Goal: Check status: Check status

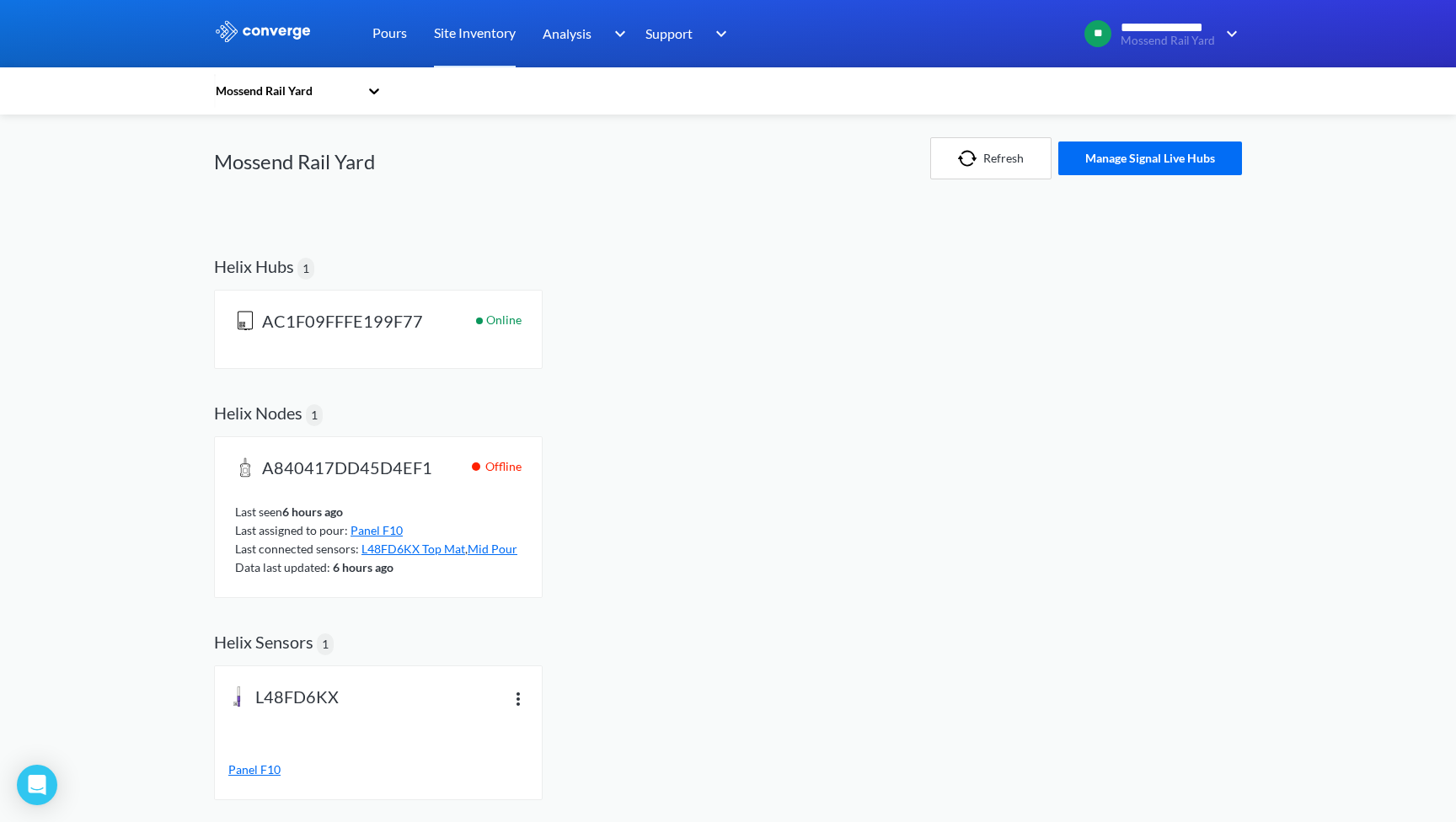
click at [372, 462] on span "A840417DD45D4EF1" at bounding box center [347, 468] width 171 height 24
click at [323, 460] on span "A840417DD45D4EF1" at bounding box center [347, 468] width 171 height 24
click at [272, 419] on h2 "Helix Nodes" at bounding box center [258, 412] width 88 height 20
click at [390, 30] on link "Pours" at bounding box center [389, 34] width 35 height 67
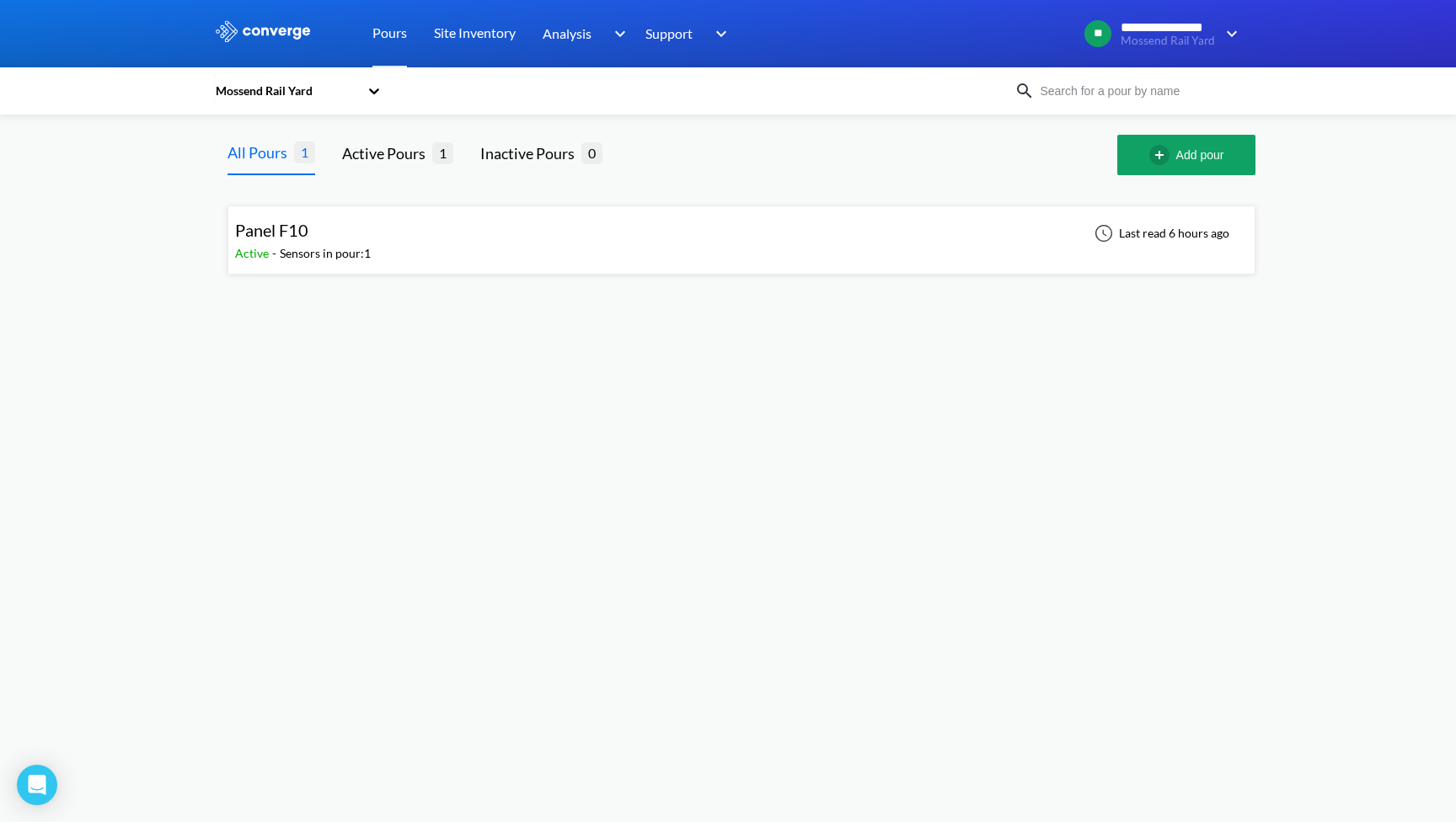
click at [350, 237] on div "Panel F10" at bounding box center [302, 230] width 135 height 26
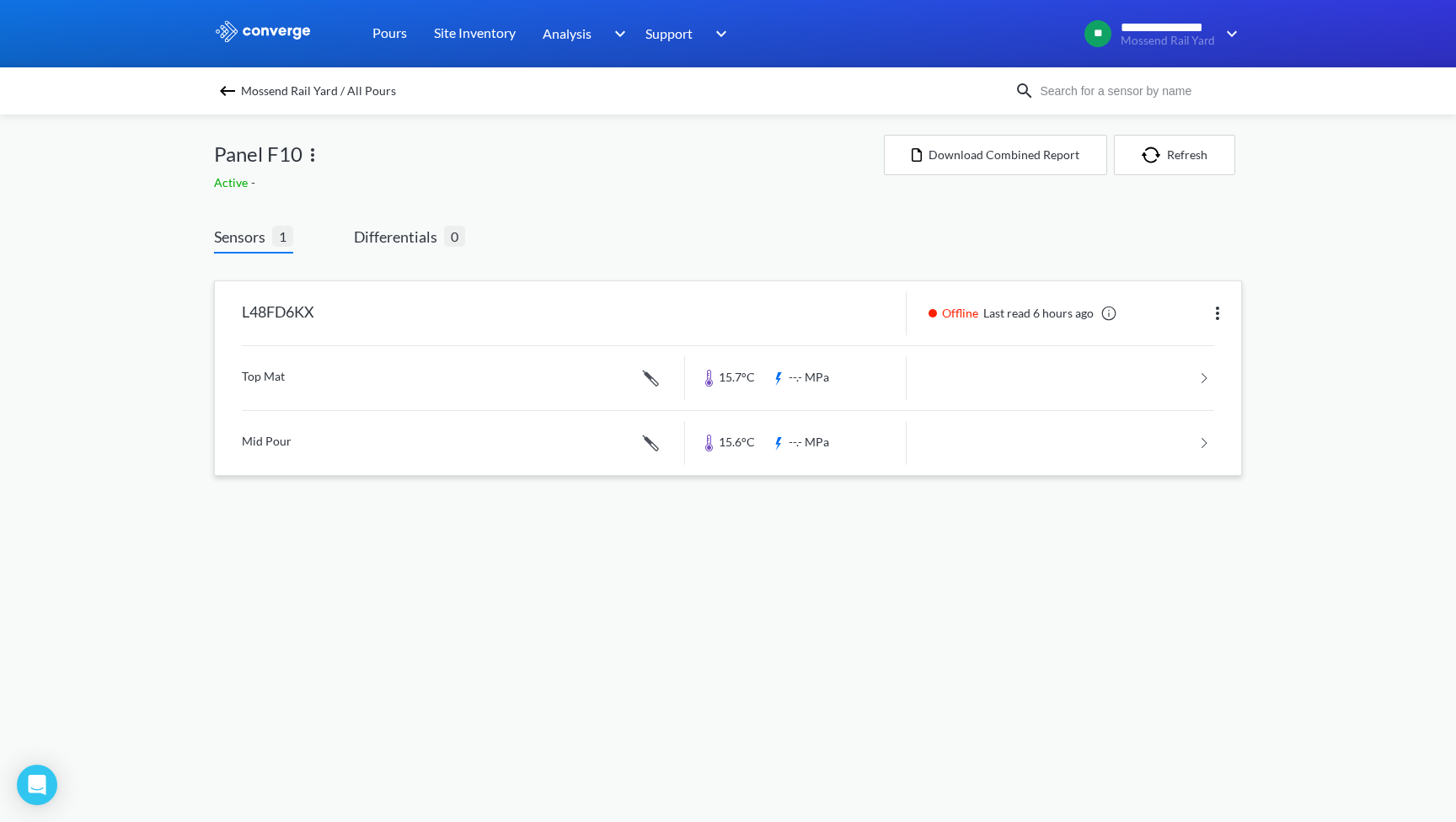
click at [1215, 306] on img at bounding box center [1216, 312] width 20 height 20
click at [1317, 308] on div "**********" at bounding box center [728, 255] width 1456 height 510
click at [1187, 376] on link at bounding box center [728, 377] width 972 height 64
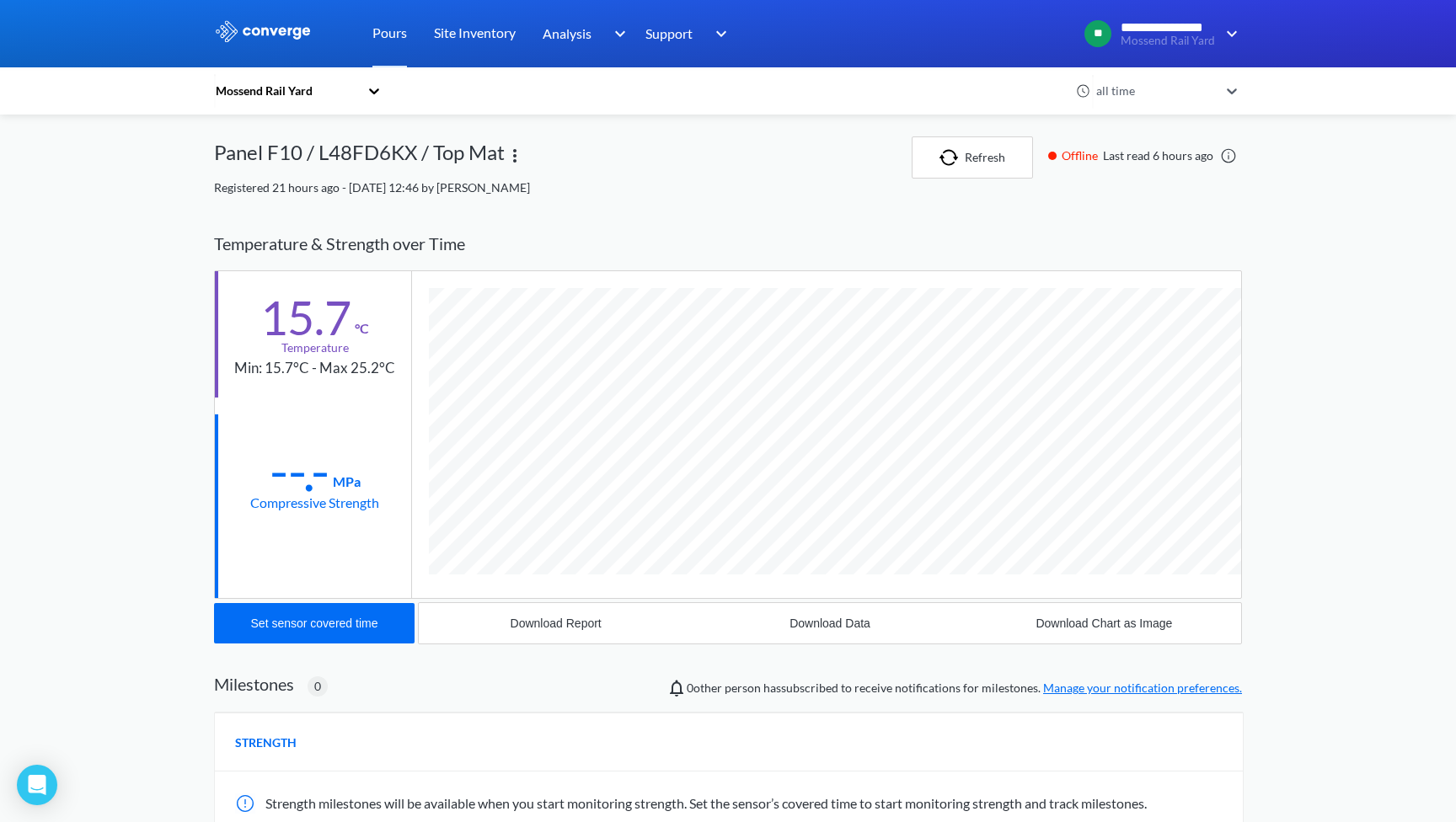
scroll to position [895, 1028]
click at [1357, 332] on div "**********" at bounding box center [728, 522] width 1456 height 1045
click at [943, 151] on img "button" at bounding box center [952, 158] width 25 height 17
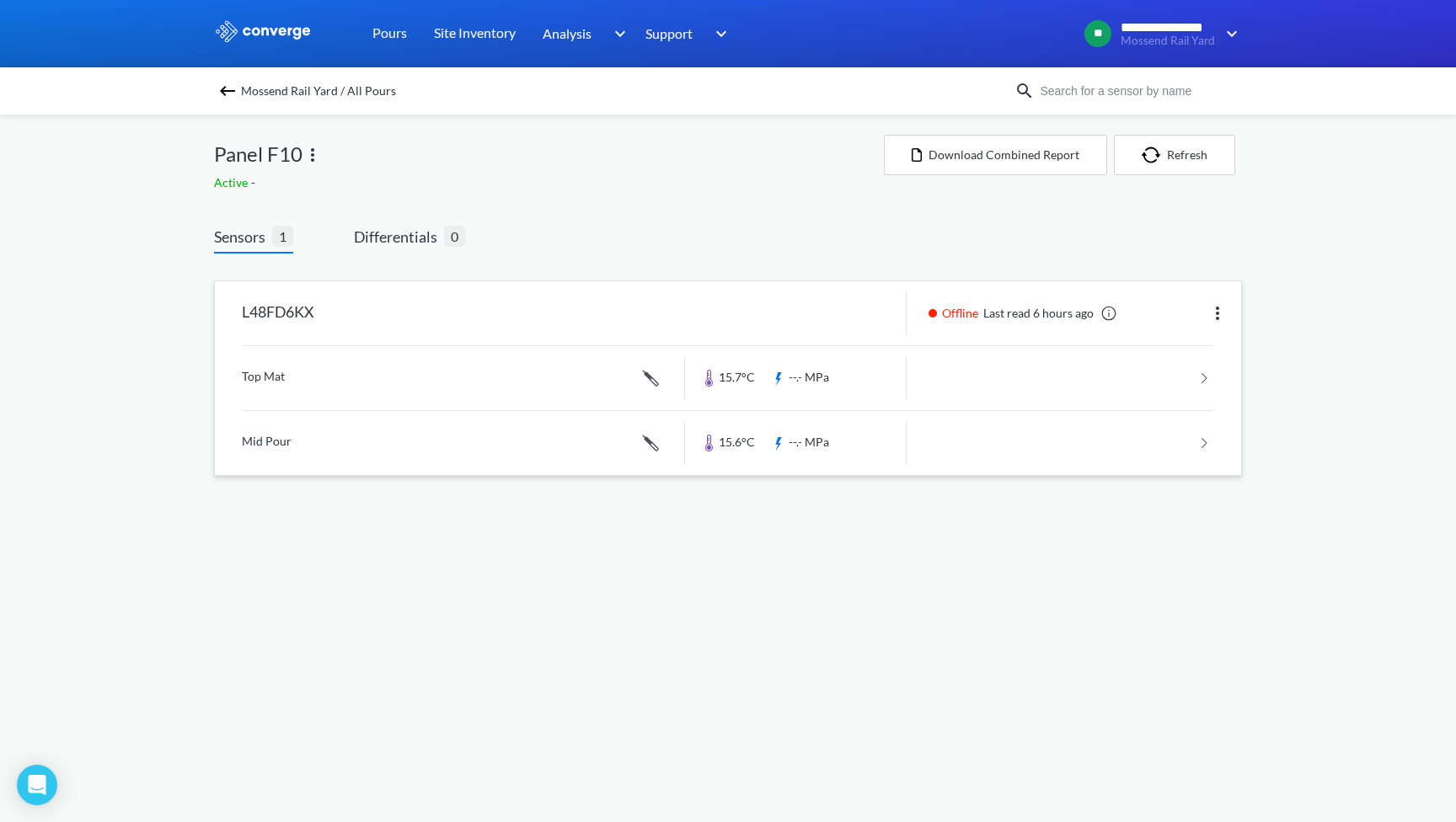
click at [1219, 311] on img at bounding box center [1216, 312] width 20 height 20
click at [1317, 283] on div "**********" at bounding box center [728, 255] width 1456 height 510
click at [1199, 380] on link at bounding box center [728, 377] width 972 height 64
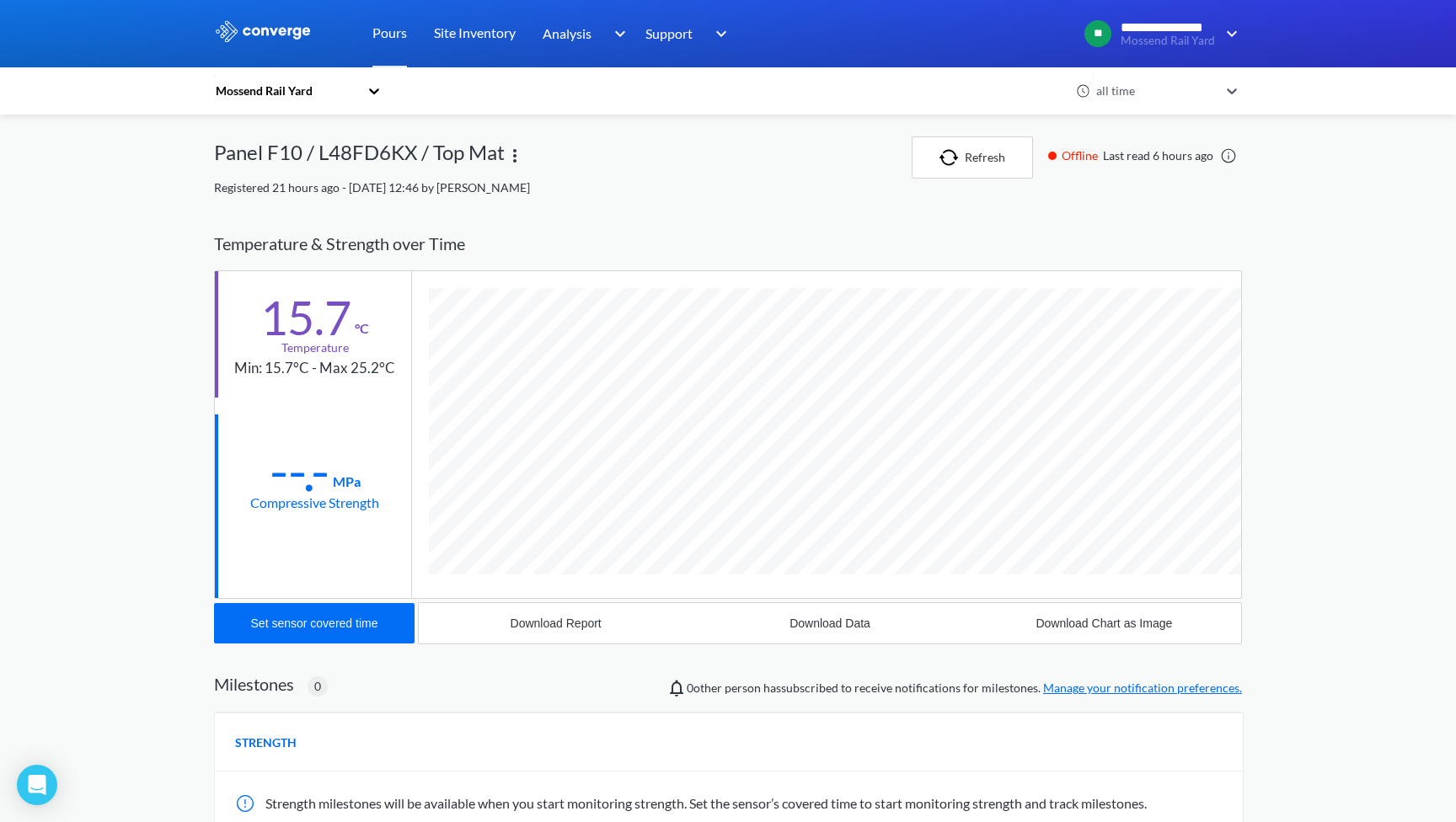
click at [1304, 422] on div "**********" at bounding box center [728, 522] width 1456 height 1045
click at [375, 22] on link "Pours" at bounding box center [389, 34] width 35 height 67
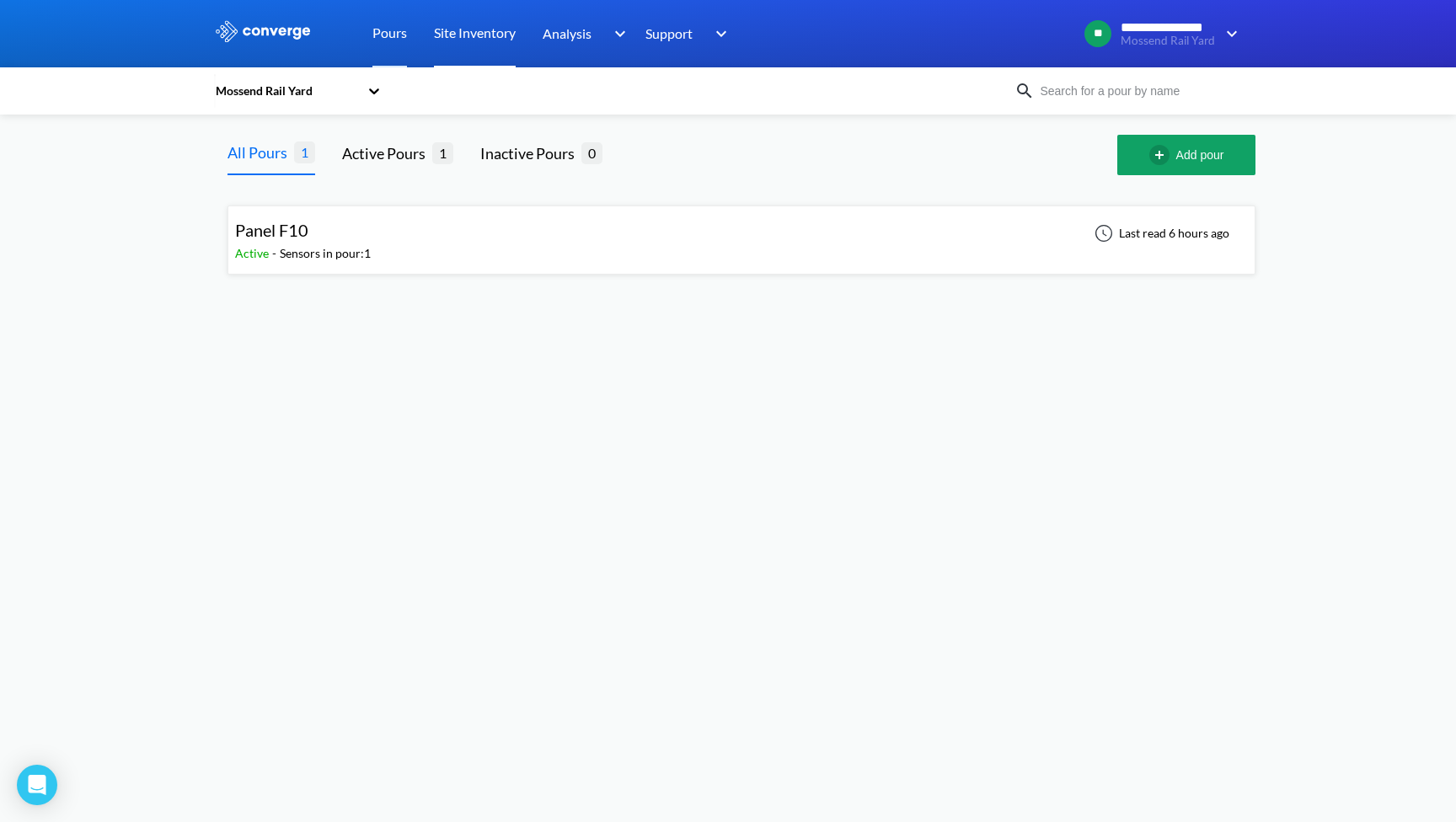
click at [483, 43] on link "Site Inventory" at bounding box center [474, 34] width 81 height 67
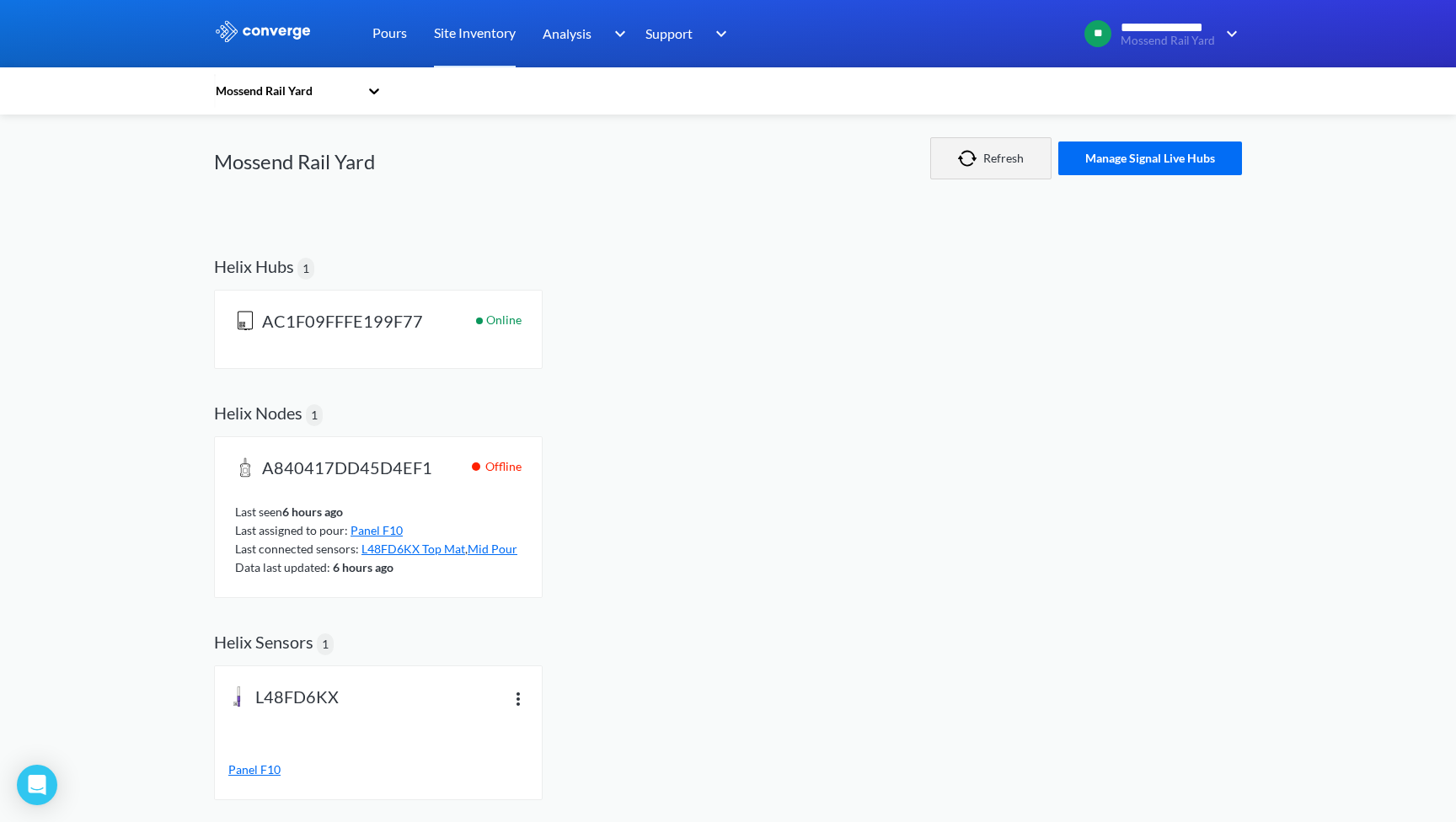
click at [1031, 162] on button "Refresh" at bounding box center [990, 158] width 122 height 42
click at [301, 696] on span "L48FD6KX" at bounding box center [296, 697] width 83 height 24
click at [256, 763] on span "Panel F10" at bounding box center [254, 768] width 52 height 14
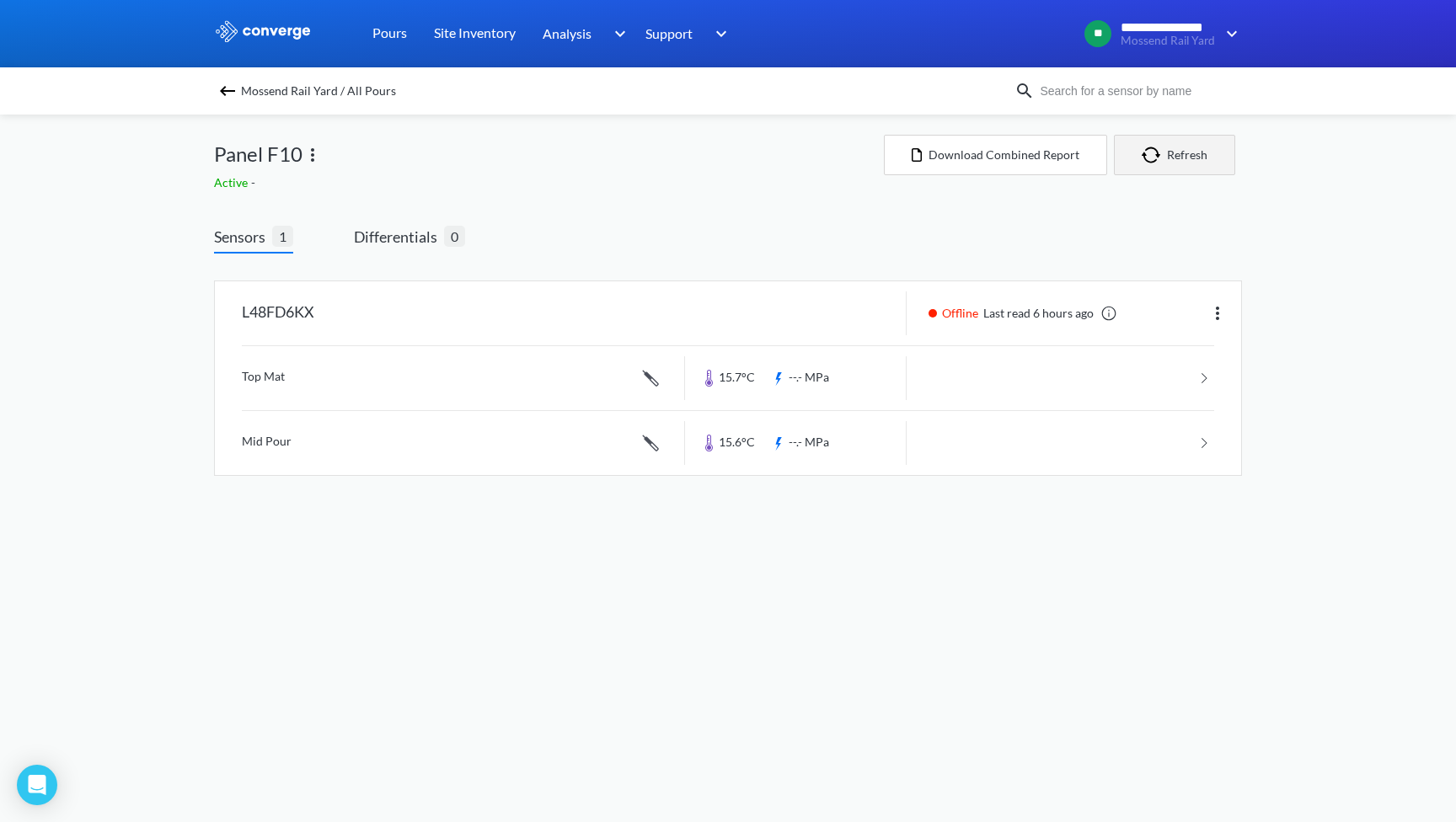
click at [1206, 163] on button "Refresh" at bounding box center [1174, 155] width 122 height 40
